Goal: Information Seeking & Learning: Learn about a topic

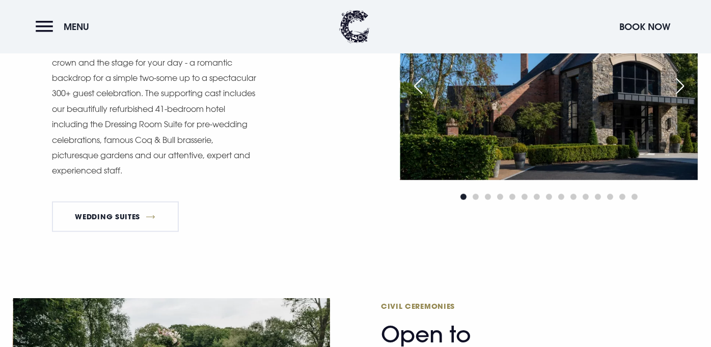
scroll to position [868, 0]
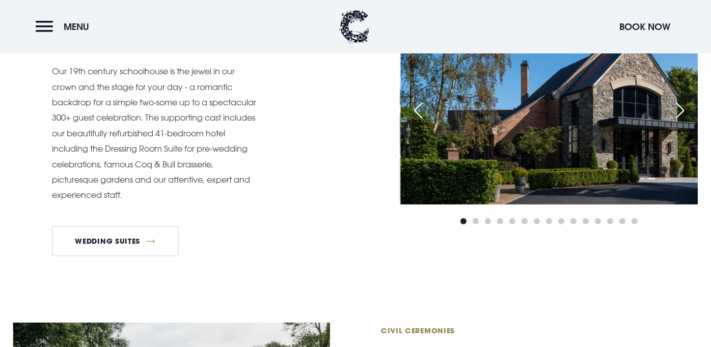
click at [680, 114] on div "Next slide" at bounding box center [679, 110] width 25 height 22
click at [678, 107] on div "Next slide" at bounding box center [679, 110] width 25 height 22
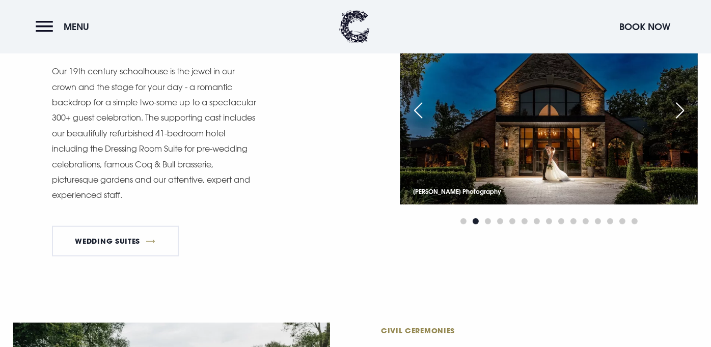
click at [678, 107] on div "Next slide" at bounding box center [679, 110] width 25 height 22
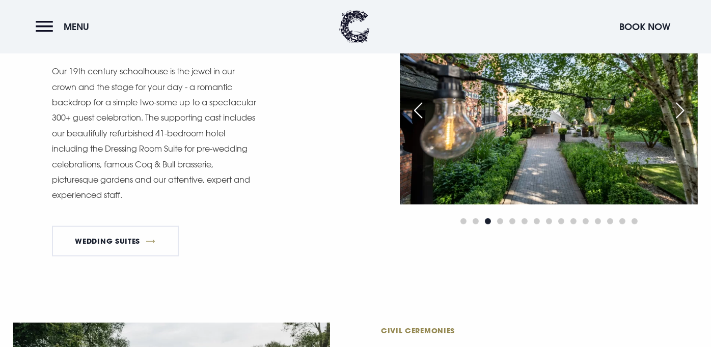
click at [678, 107] on div "Next slide" at bounding box center [679, 110] width 25 height 22
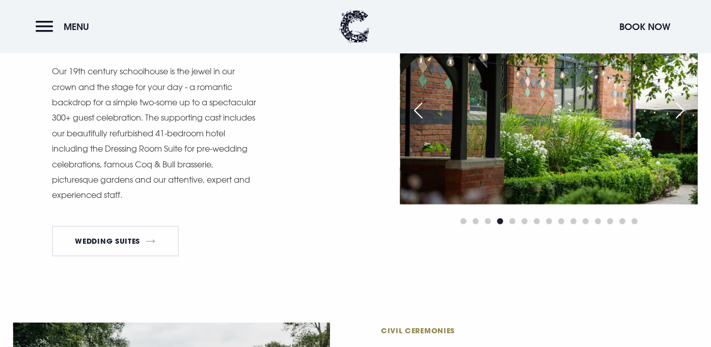
click at [678, 107] on div "Next slide" at bounding box center [679, 110] width 25 height 22
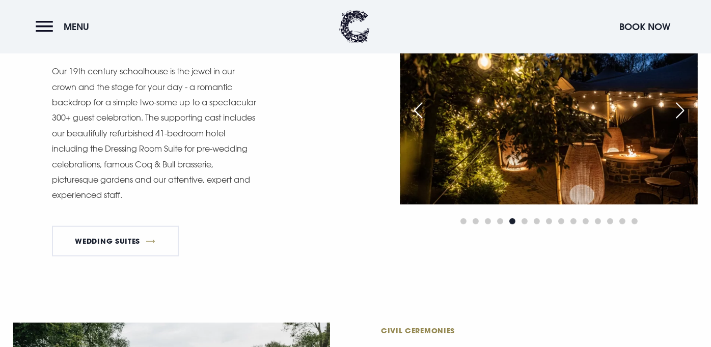
click at [678, 107] on div "Next slide" at bounding box center [679, 110] width 25 height 22
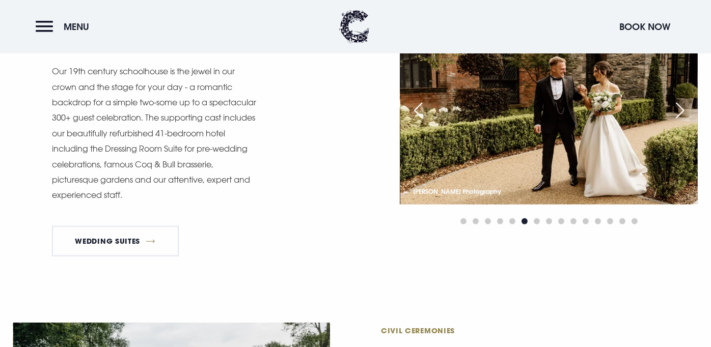
click at [678, 107] on div "Next slide" at bounding box center [679, 110] width 25 height 22
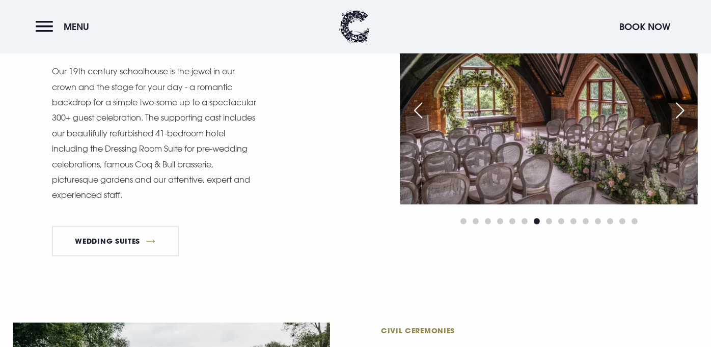
click at [678, 107] on div "Next slide" at bounding box center [679, 110] width 25 height 22
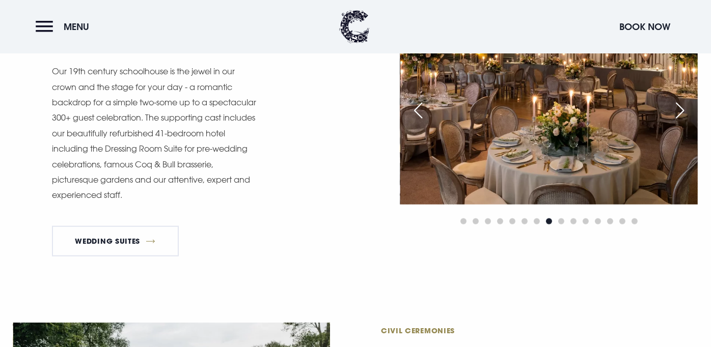
click at [678, 107] on div "Next slide" at bounding box center [679, 110] width 25 height 22
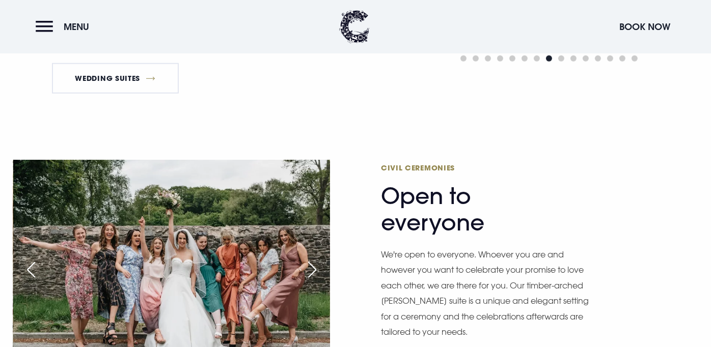
scroll to position [968, 0]
